Goal: Information Seeking & Learning: Learn about a topic

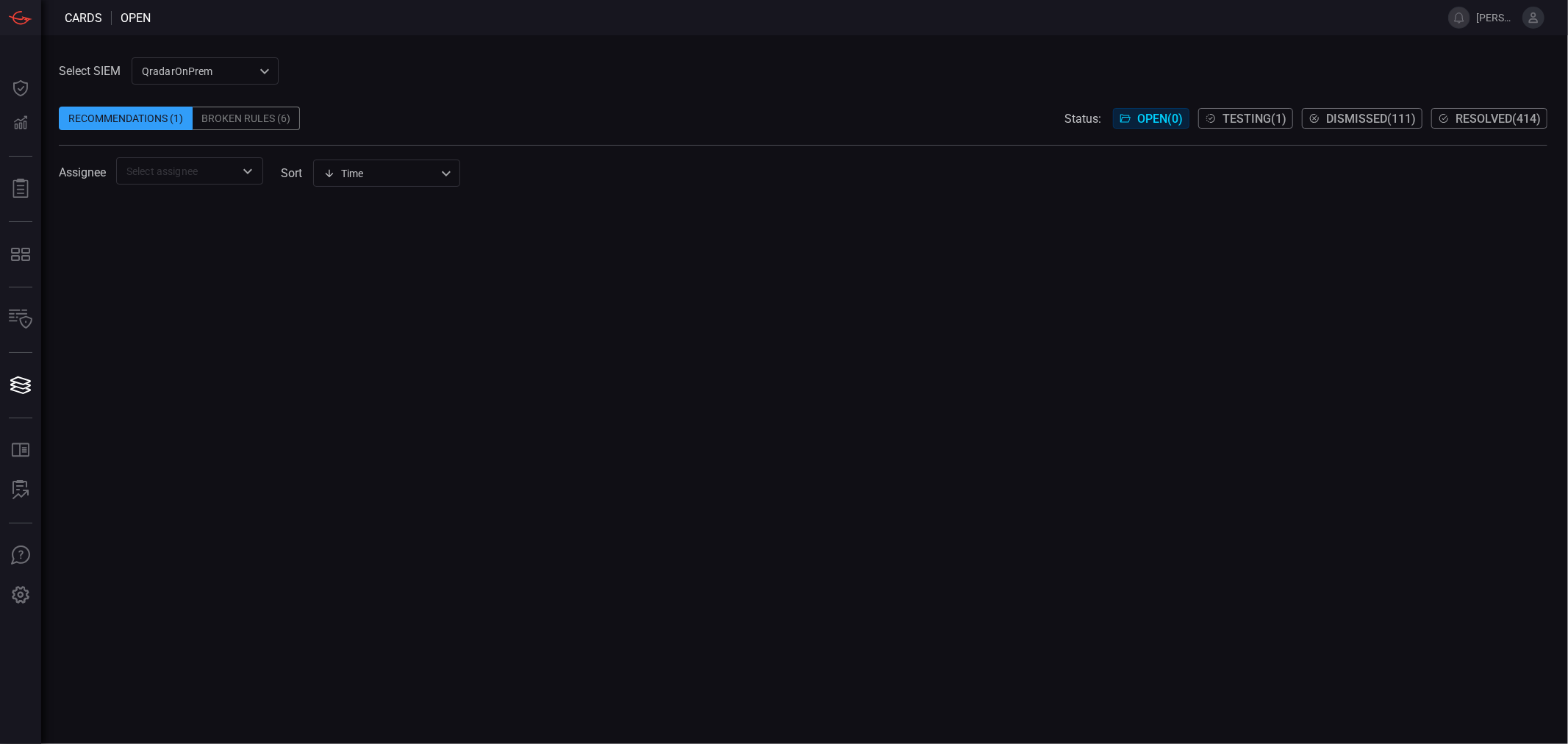
click at [212, 68] on div "QradarOnPrem 5aadb41e-e732-4a7a-884f-5c29e918b1b8 ​" at bounding box center [205, 71] width 147 height 27
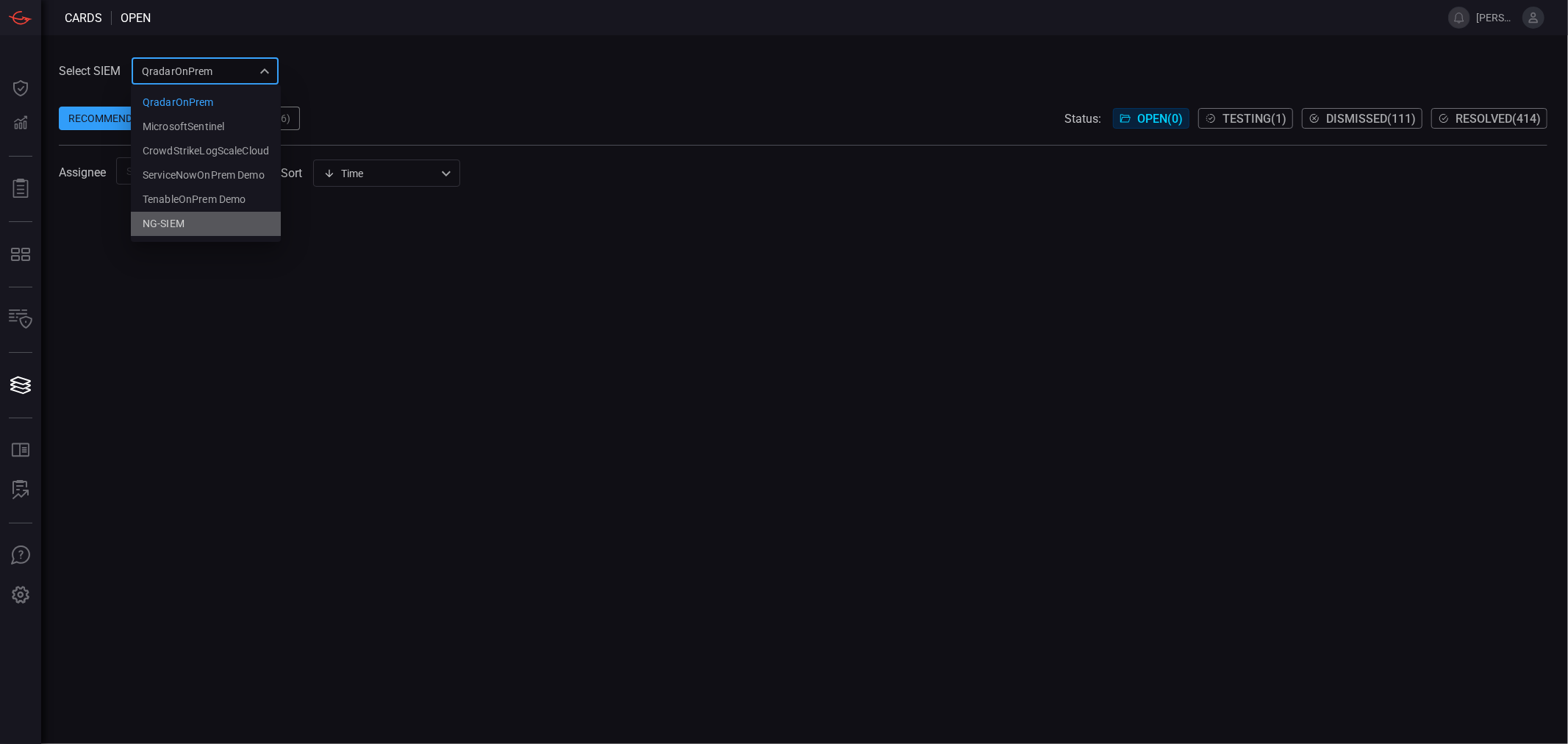
click at [182, 223] on div "NG-SIEM" at bounding box center [164, 223] width 42 height 16
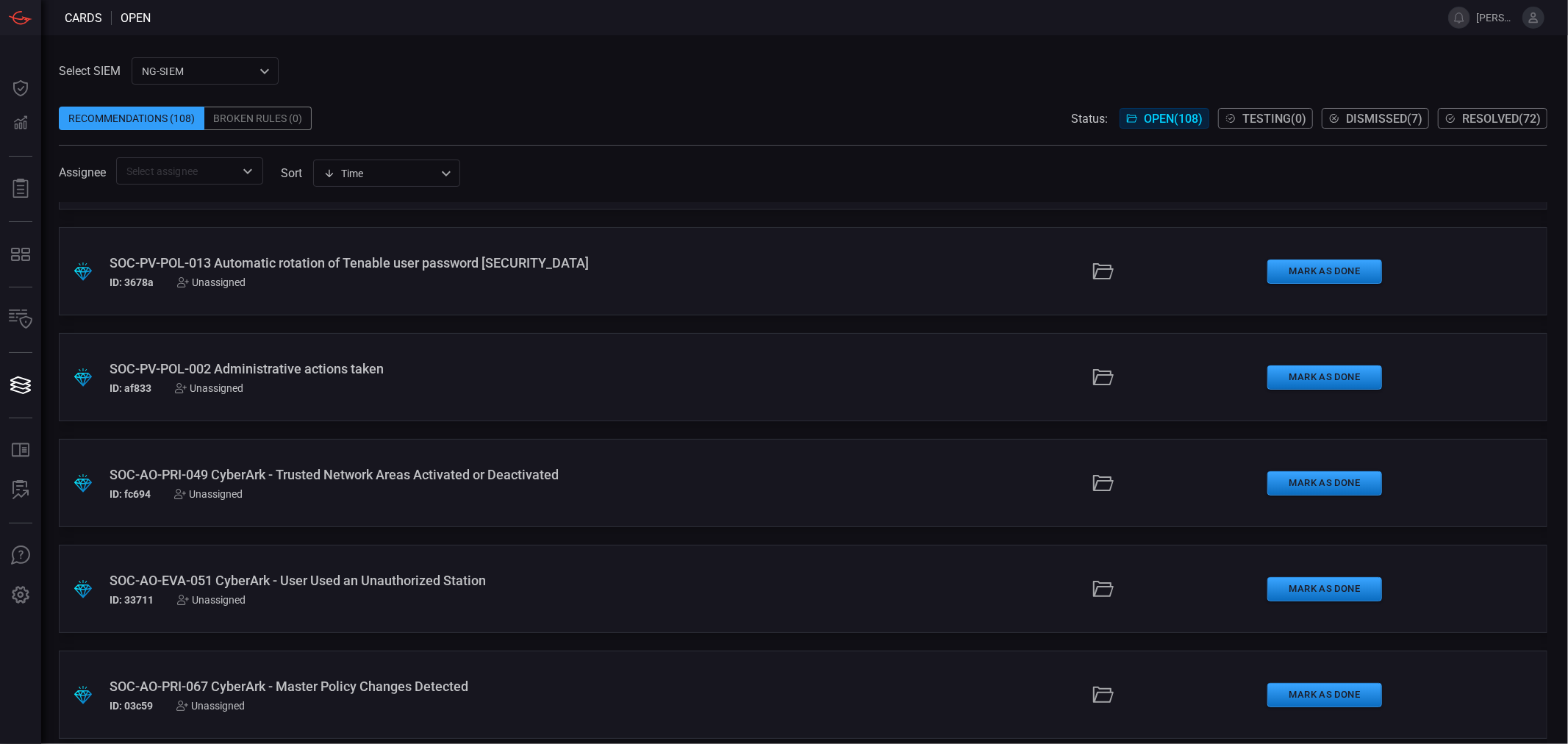
scroll to position [2938, 0]
click at [341, 578] on div "SOC-SD-CYS-048 CyberArk - Multiple Safe Deletions Detected by the Same Username" at bounding box center [382, 580] width 545 height 16
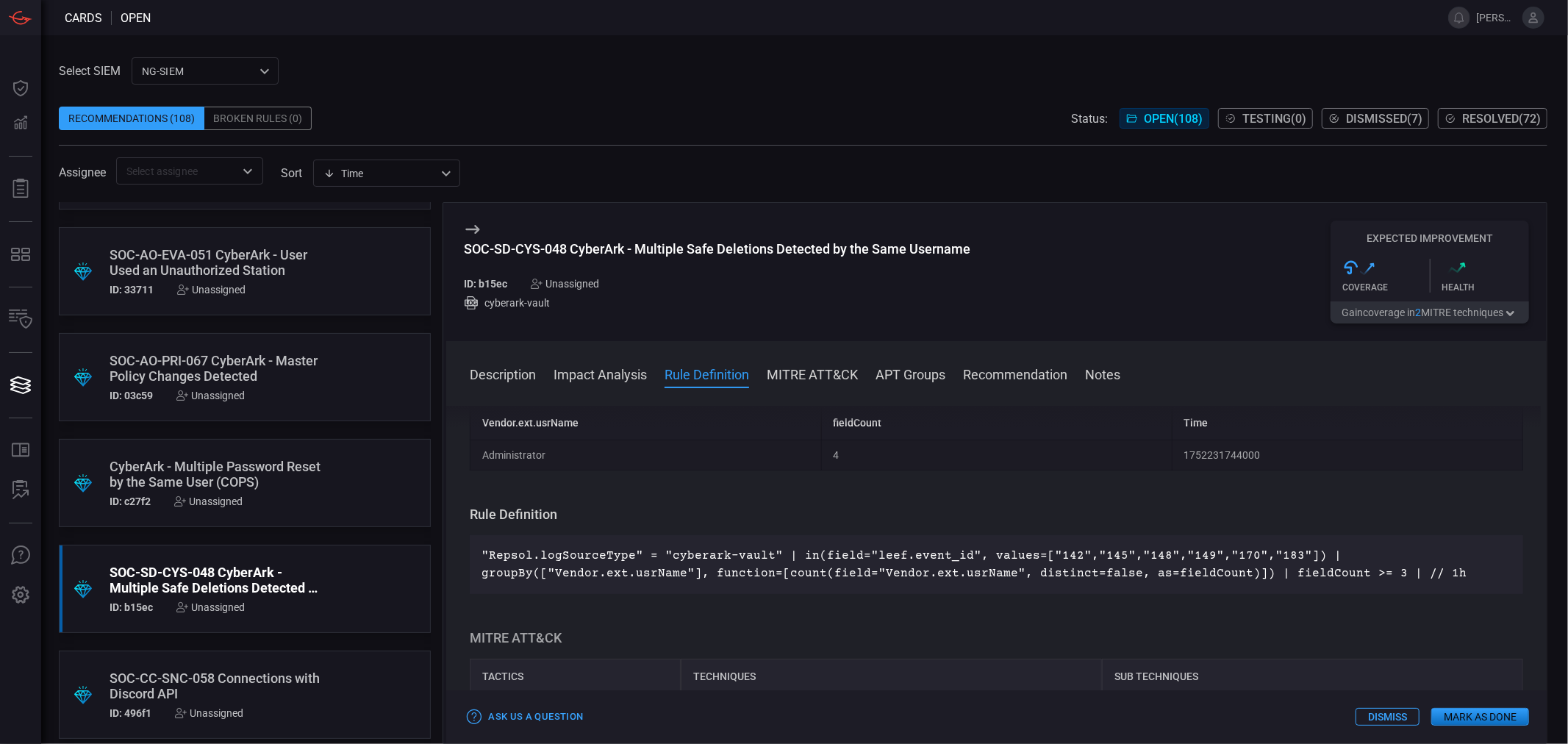
scroll to position [354, 0]
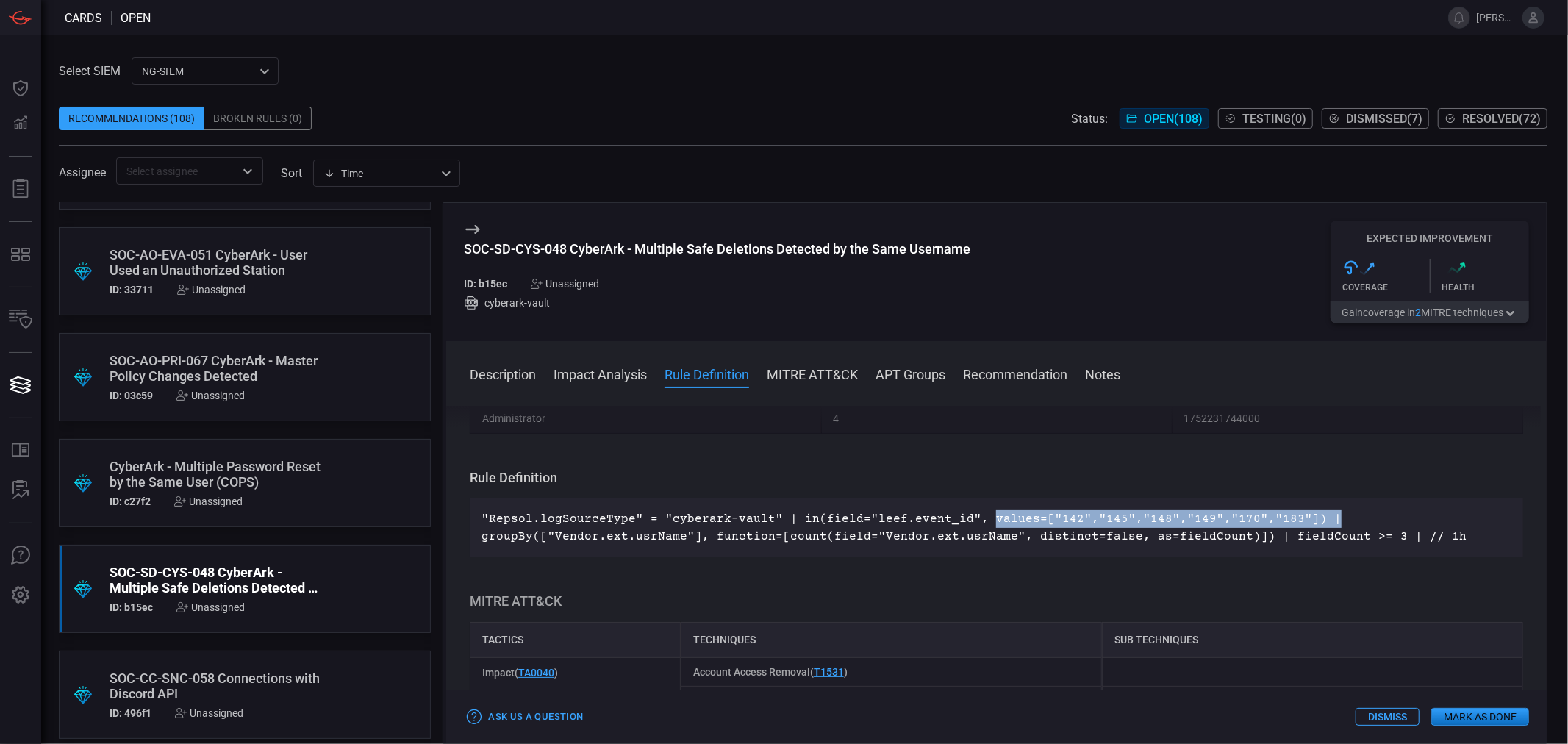
drag, startPoint x: 975, startPoint y: 518, endPoint x: 1311, endPoint y: 521, distance: 336.0
click at [1311, 521] on p ""Repsol.logSourceType" = "cyberark-vault" | in(field="leef.event_id", values=["…" at bounding box center [997, 528] width 1030 height 35
click at [1031, 522] on p ""Repsol.logSourceType" = "cyberark-vault" | in(field="leef.event_id", values=["…" at bounding box center [997, 528] width 1030 height 35
drag, startPoint x: 1032, startPoint y: 515, endPoint x: 1282, endPoint y: 520, distance: 250.0
click at [1282, 520] on p ""Repsol.logSourceType" = "cyberark-vault" | in(field="leef.event_id", values=["…" at bounding box center [997, 528] width 1030 height 35
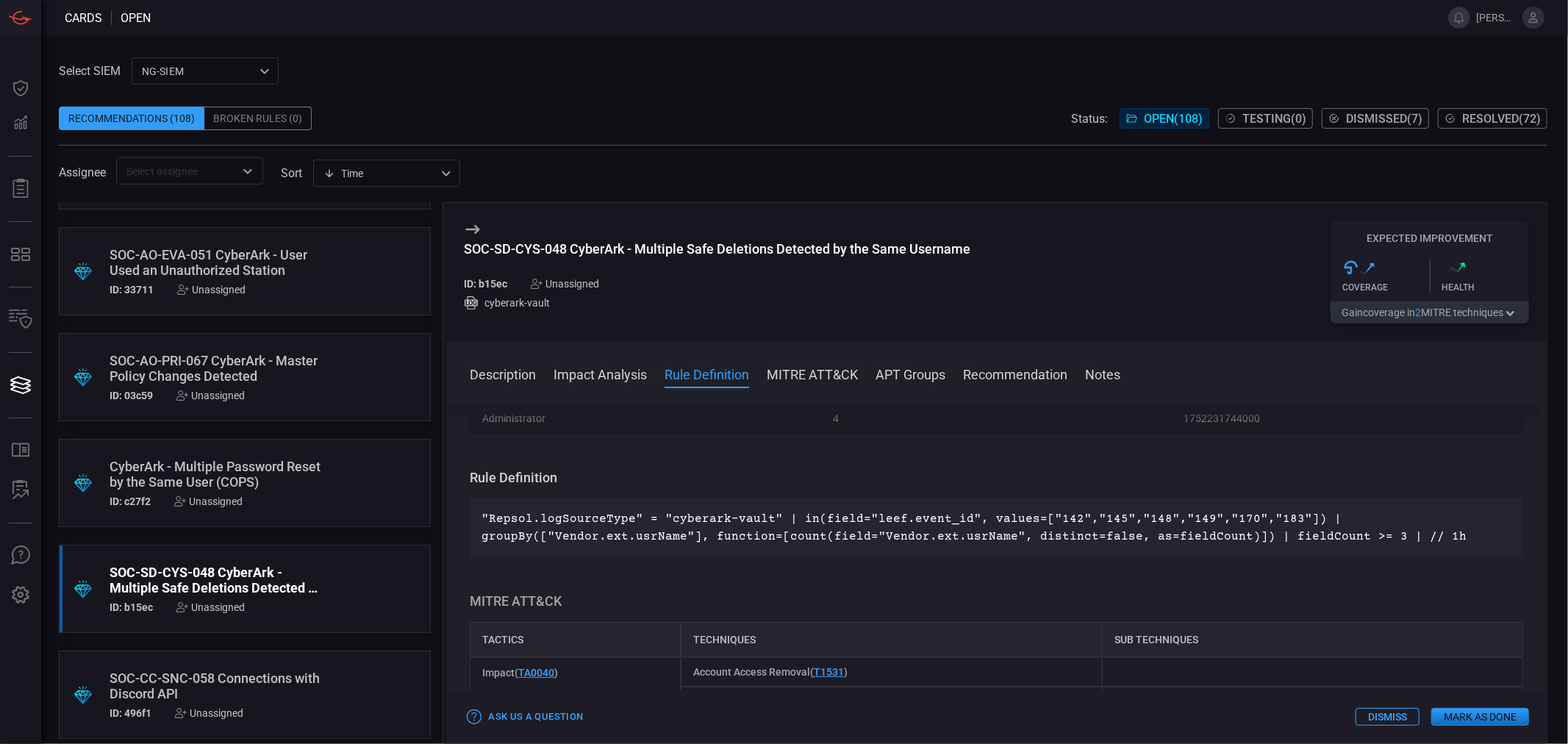
click at [1074, 530] on p ""Repsol.logSourceType" = "cyberark-vault" | in(field="leef.event_id", values=["…" at bounding box center [997, 528] width 1030 height 35
click at [733, 244] on div "SOC-SD-CYS-048 CyberArk - Multiple Safe Deletions Detected by the Same Username" at bounding box center [717, 248] width 507 height 16
drag, startPoint x: 1040, startPoint y: 513, endPoint x: 1288, endPoint y: 518, distance: 248.1
click at [1288, 518] on p ""Repsol.logSourceType" = "cyberark-vault" | in(field="leef.event_id", values=["…" at bounding box center [997, 528] width 1030 height 35
